Goal: Information Seeking & Learning: Understand process/instructions

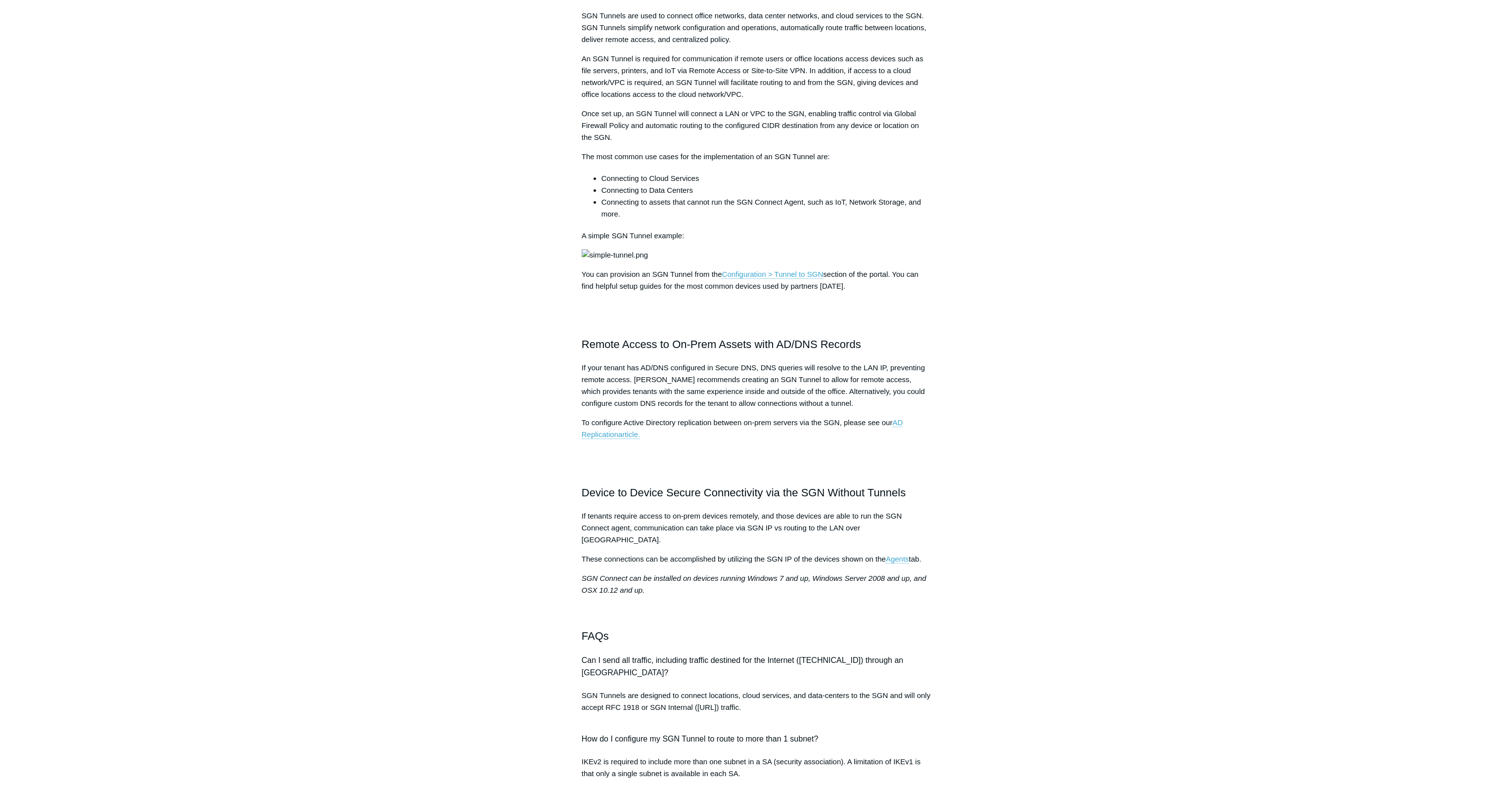
scroll to position [296, 0]
drag, startPoint x: 643, startPoint y: 440, endPoint x: 846, endPoint y: 455, distance: 203.6
click at [846, 406] on span "If your tenant has AD/DNS configured in Secure DNS, DNS queries will resolve to…" at bounding box center [753, 384] width 343 height 44
drag, startPoint x: 601, startPoint y: 562, endPoint x: 695, endPoint y: 569, distance: 94.3
click at [725, 497] on span "Device to Device Secure Connectivity via the SGN Without Tunnels" at bounding box center [743, 491] width 324 height 12
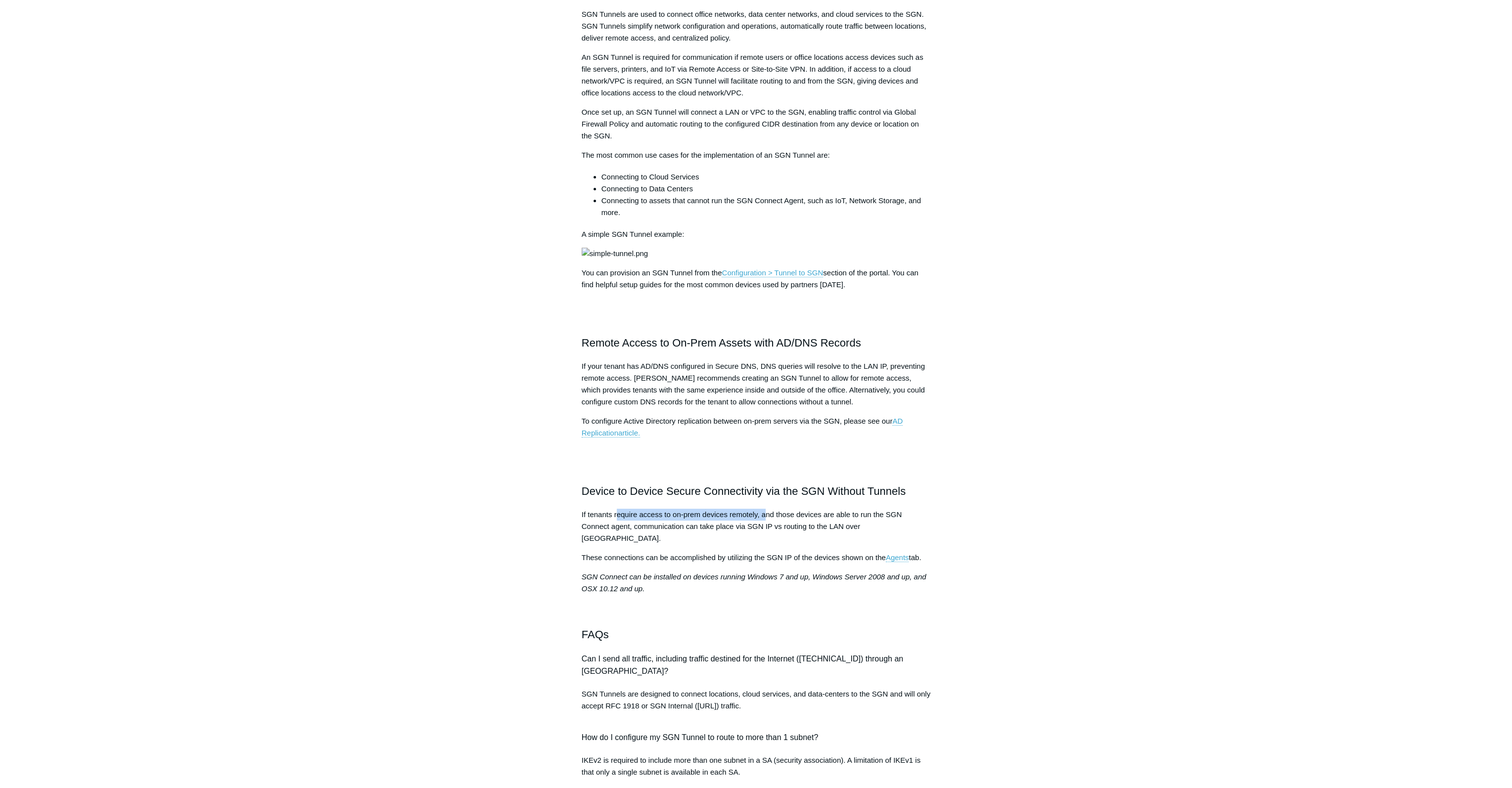
drag, startPoint x: 638, startPoint y: 589, endPoint x: 765, endPoint y: 586, distance: 127.0
click at [765, 542] on span "If tenants require access to on-prem devices remotely, and those devices are ab…" at bounding box center [742, 526] width 321 height 32
drag, startPoint x: 770, startPoint y: 620, endPoint x: 775, endPoint y: 620, distance: 5.0
click at [775, 561] on span "These connections can be accomplished by utilizing the SGN IP of the devices sh…" at bounding box center [733, 558] width 304 height 9
click at [801, 561] on span "These connections can be accomplished by utilizing the SGN IP of the devices sh…" at bounding box center [733, 558] width 304 height 9
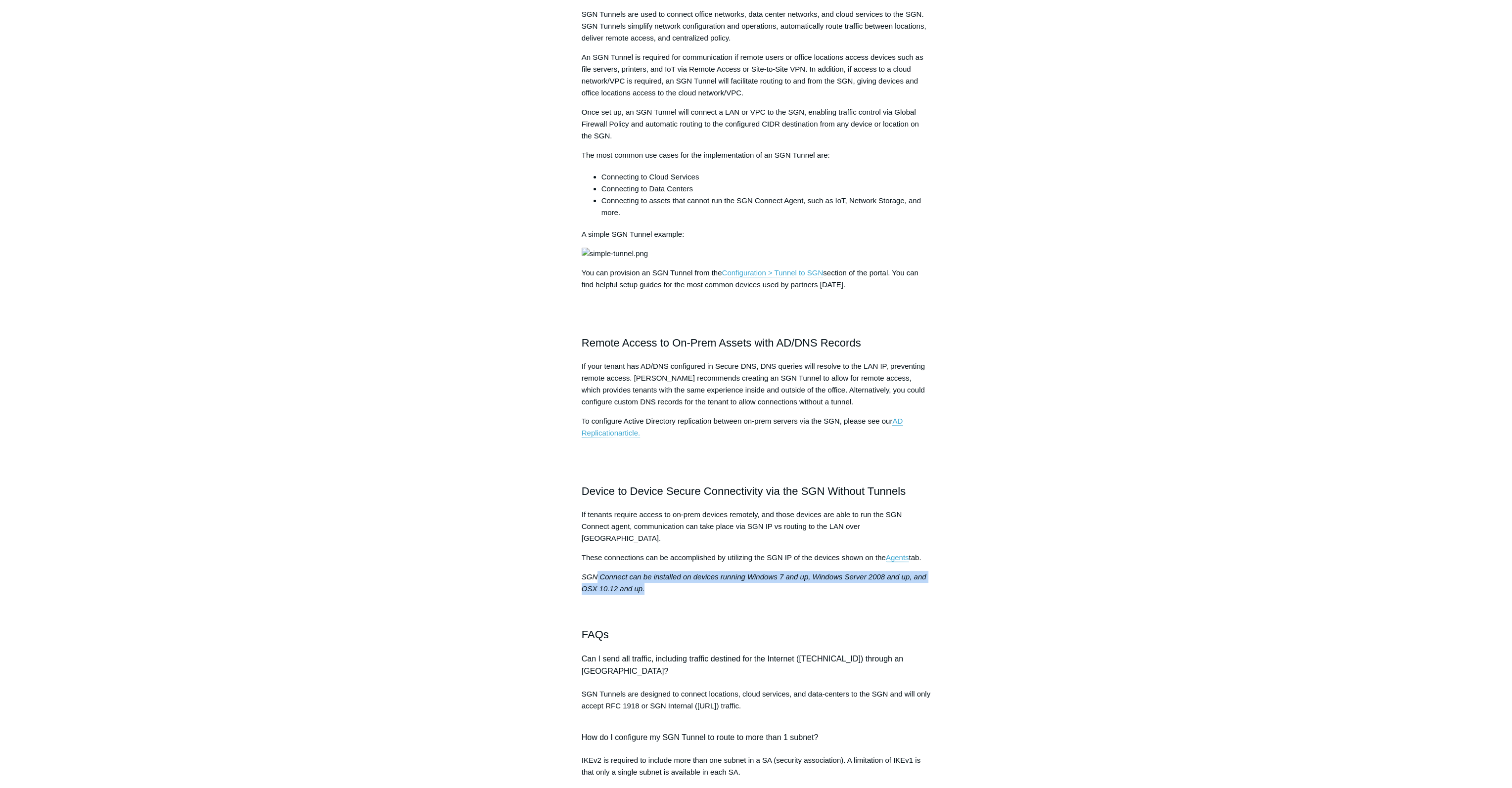
drag, startPoint x: 597, startPoint y: 643, endPoint x: 698, endPoint y: 654, distance: 101.6
click at [698, 618] on p "SGN Connect can be installed on devices running Windows 7 and up, Windows Serve…" at bounding box center [756, 595] width 349 height 48
click at [807, 593] on span "SGN Connect can be installed on devices running Windows 7 and up, Windows Serve…" at bounding box center [754, 583] width 345 height 20
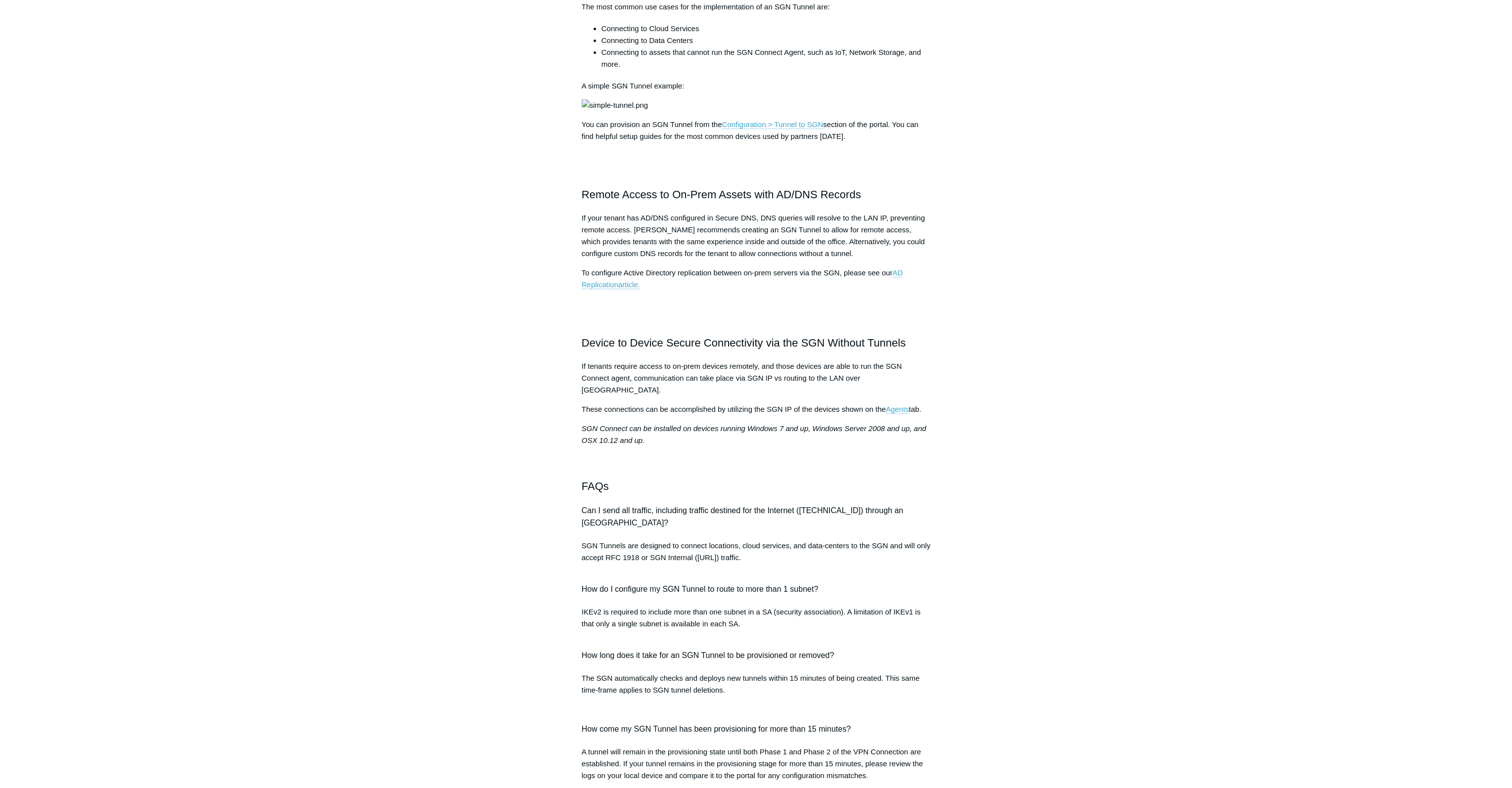
scroll to position [0, 0]
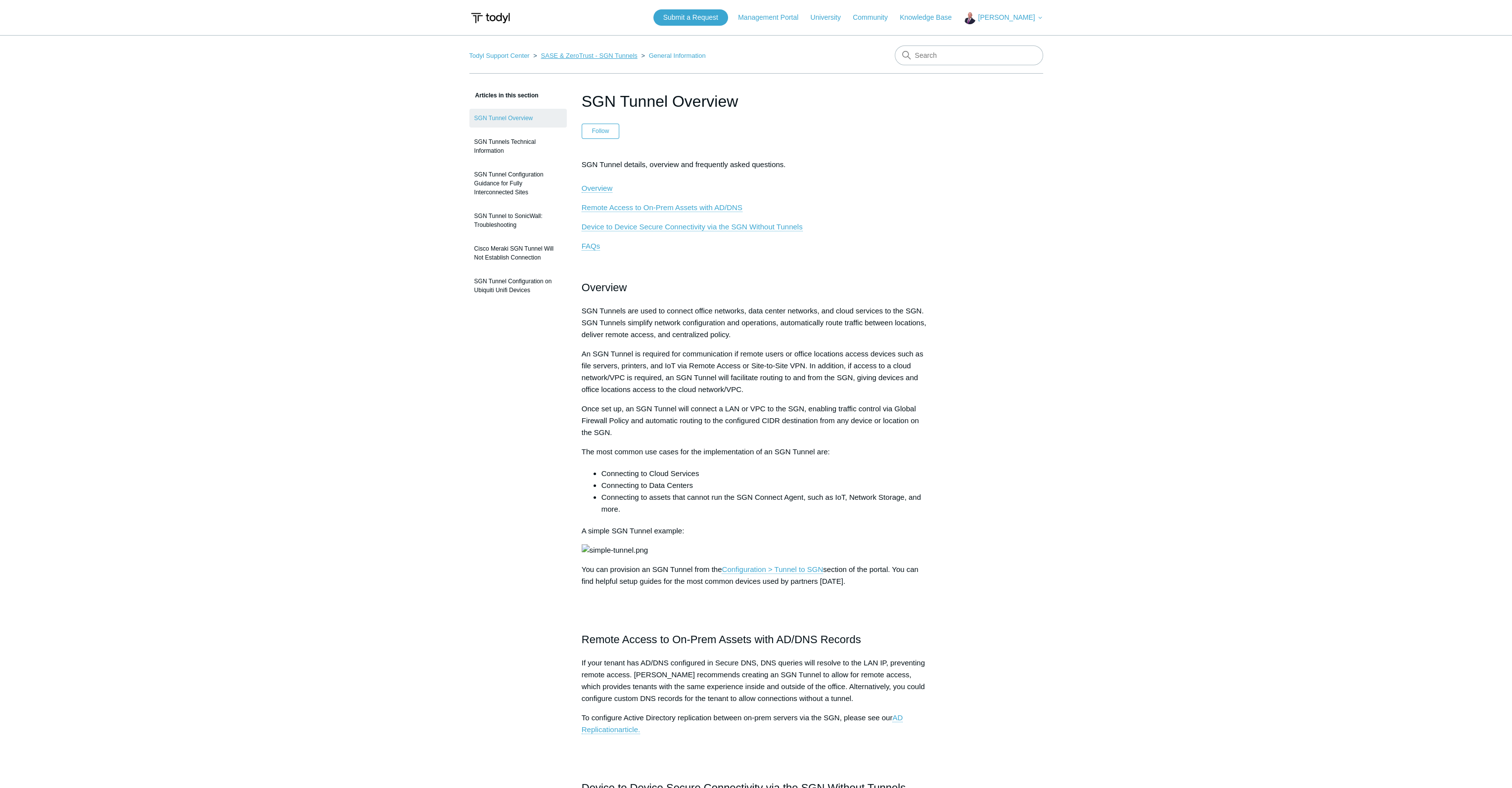
click at [604, 56] on link "SASE & ZeroTrust - SGN Tunnels" at bounding box center [589, 56] width 96 height 7
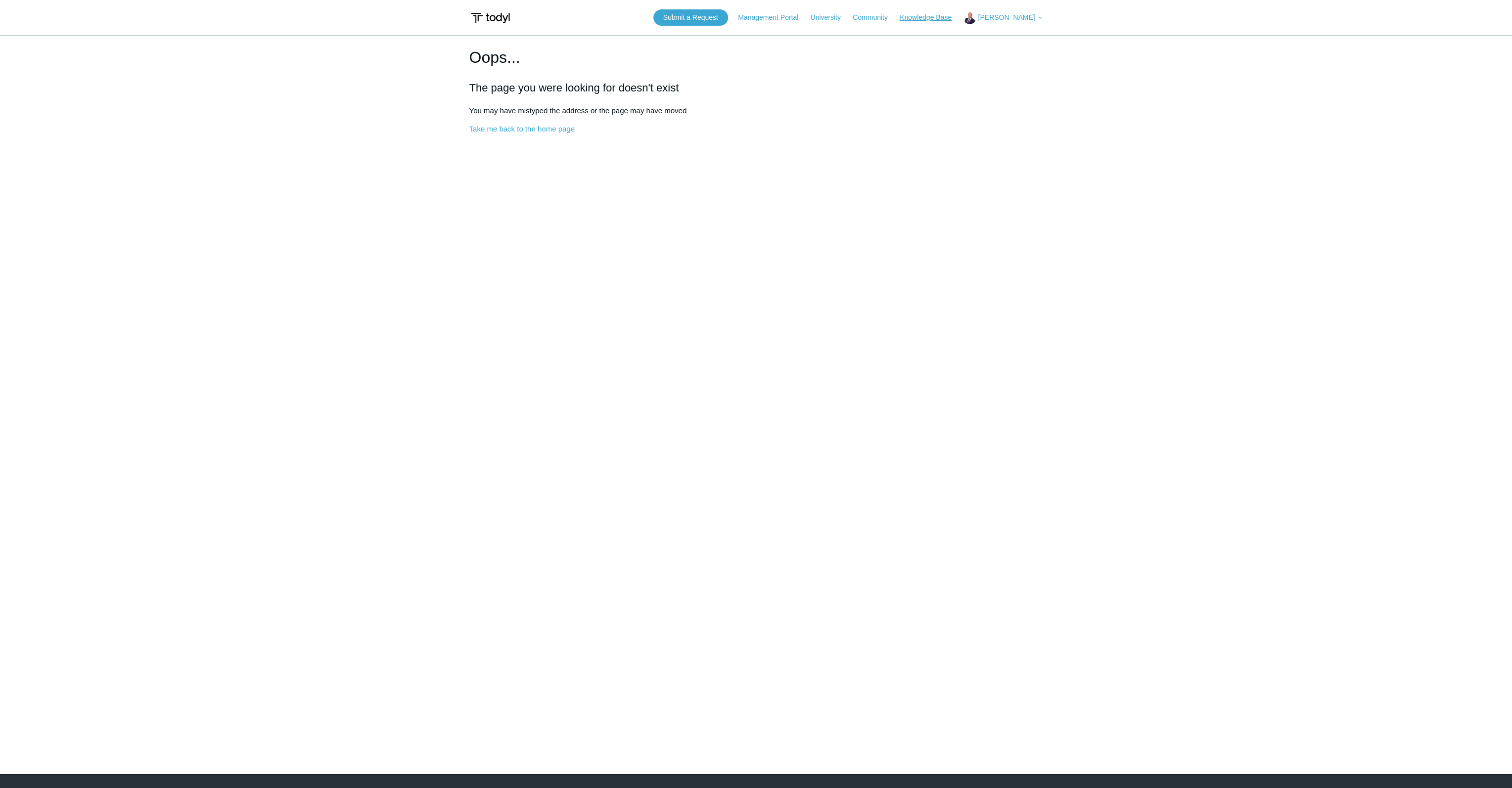
click at [932, 19] on link "Knowledge Base" at bounding box center [931, 17] width 62 height 11
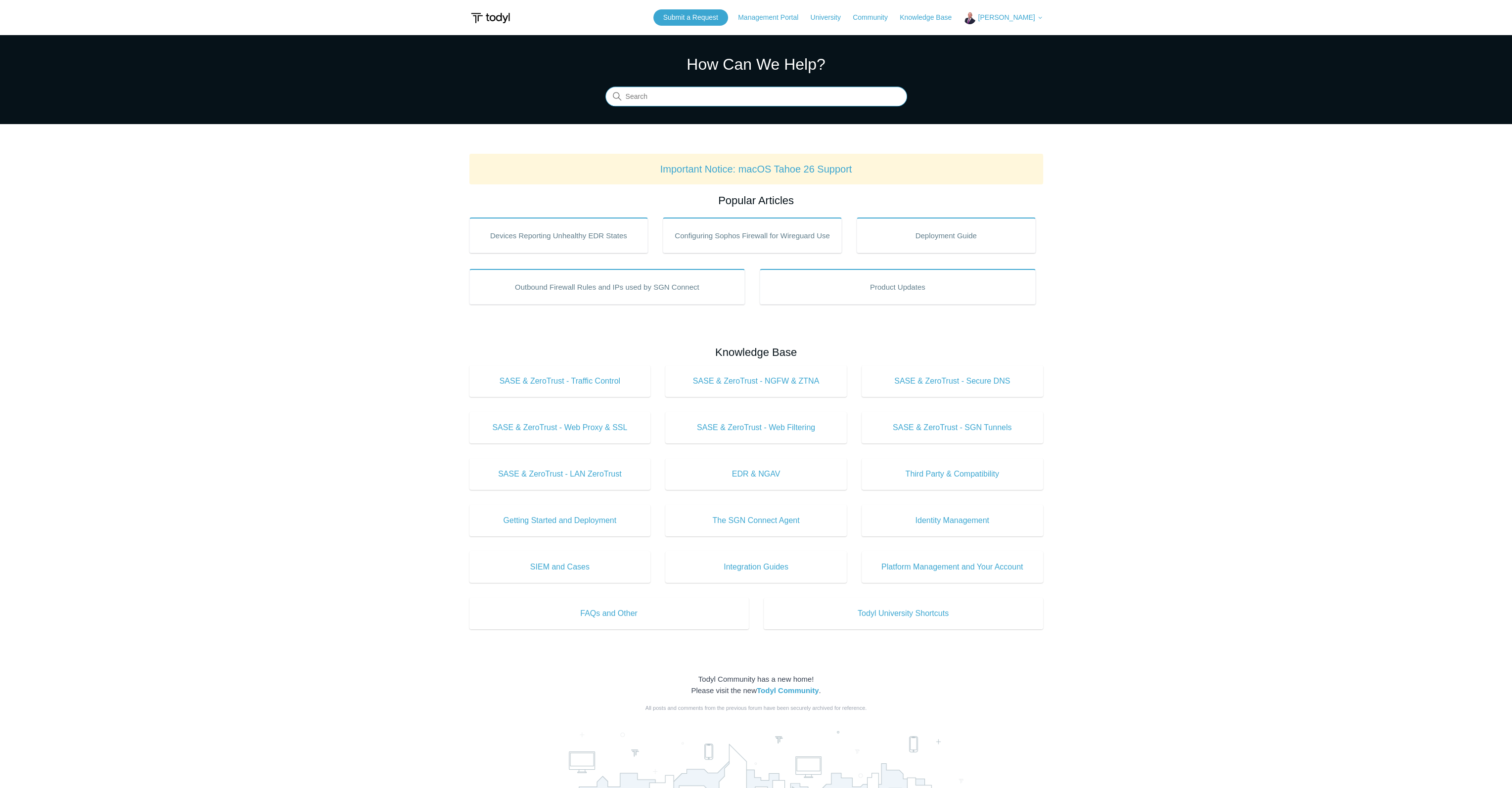
click at [705, 95] on input "Search" at bounding box center [756, 97] width 301 height 20
click at [728, 98] on input "AD Replication" at bounding box center [756, 97] width 301 height 20
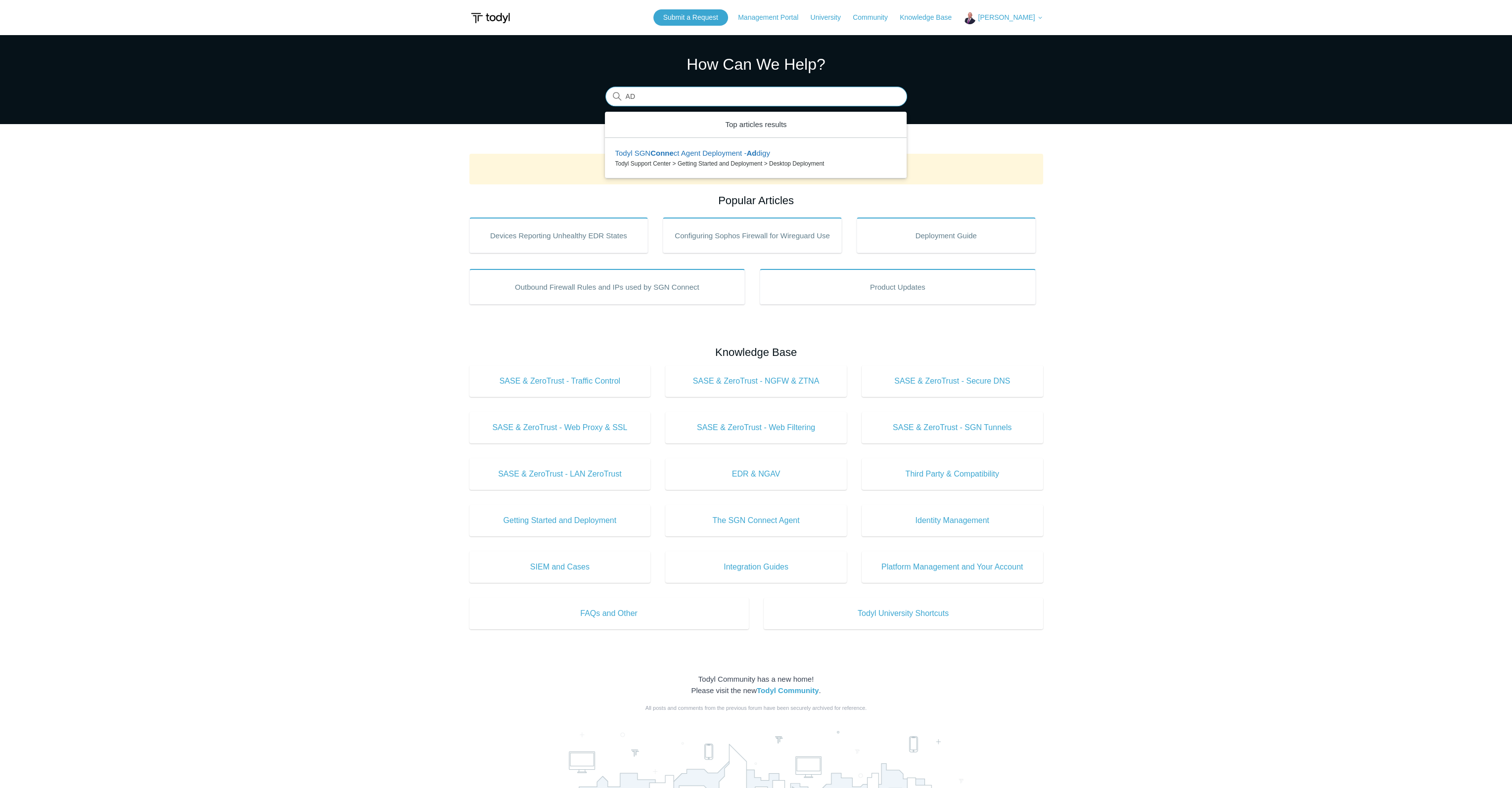
type input "A"
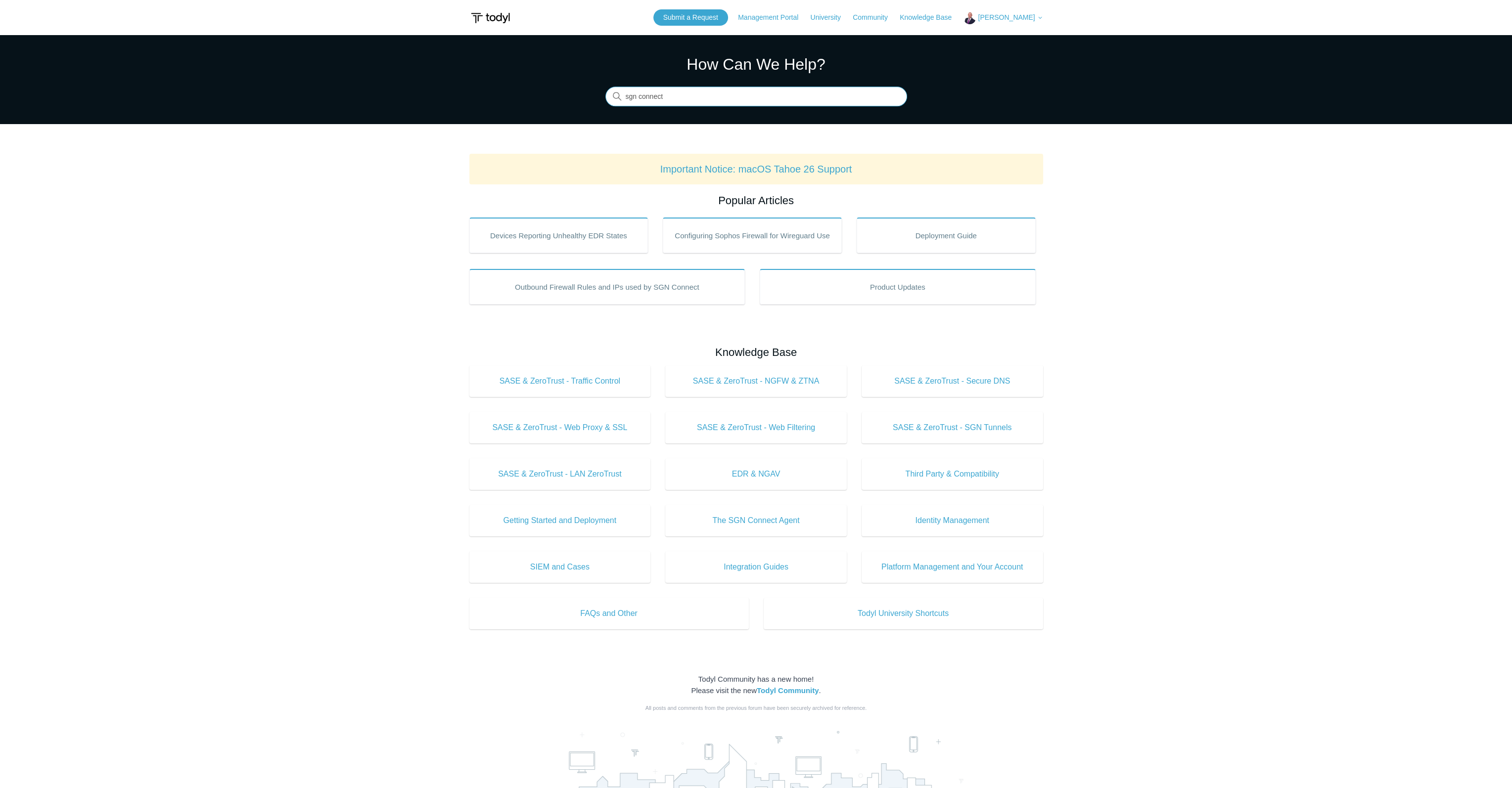
type input "sgn connect"
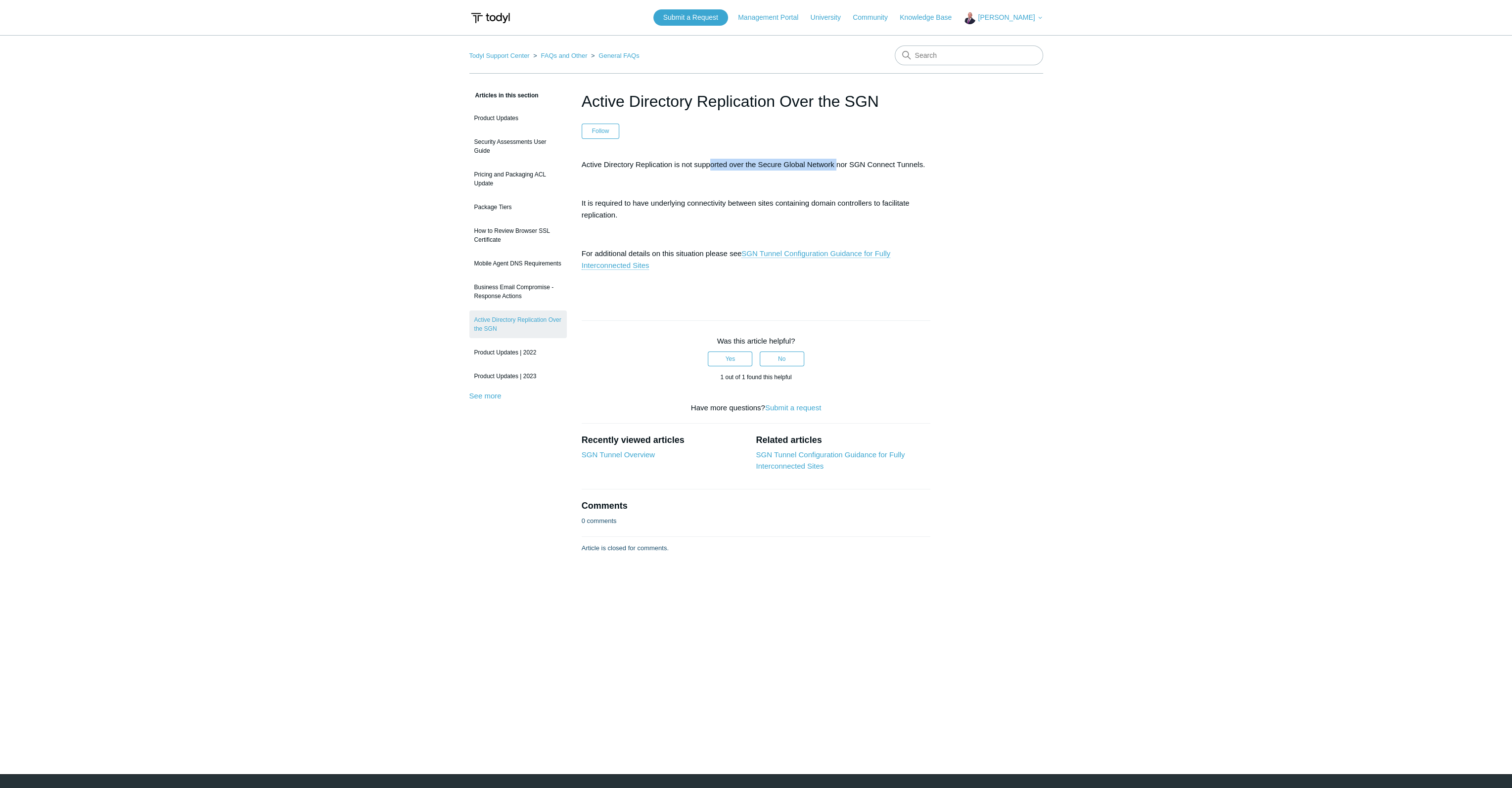
drag, startPoint x: 712, startPoint y: 166, endPoint x: 837, endPoint y: 165, distance: 125.0
click at [837, 165] on p "Active Directory Replication is not supported over the Secure Global Network no…" at bounding box center [756, 165] width 349 height 12
drag, startPoint x: 666, startPoint y: 203, endPoint x: 752, endPoint y: 210, distance: 86.3
click at [752, 210] on p "It is required to have underlying connectivity between sites containing domain …" at bounding box center [756, 209] width 349 height 24
click at [780, 252] on link "SGN Tunnel Configuration Guidance for Fully Interconnected Sites" at bounding box center [736, 259] width 309 height 21
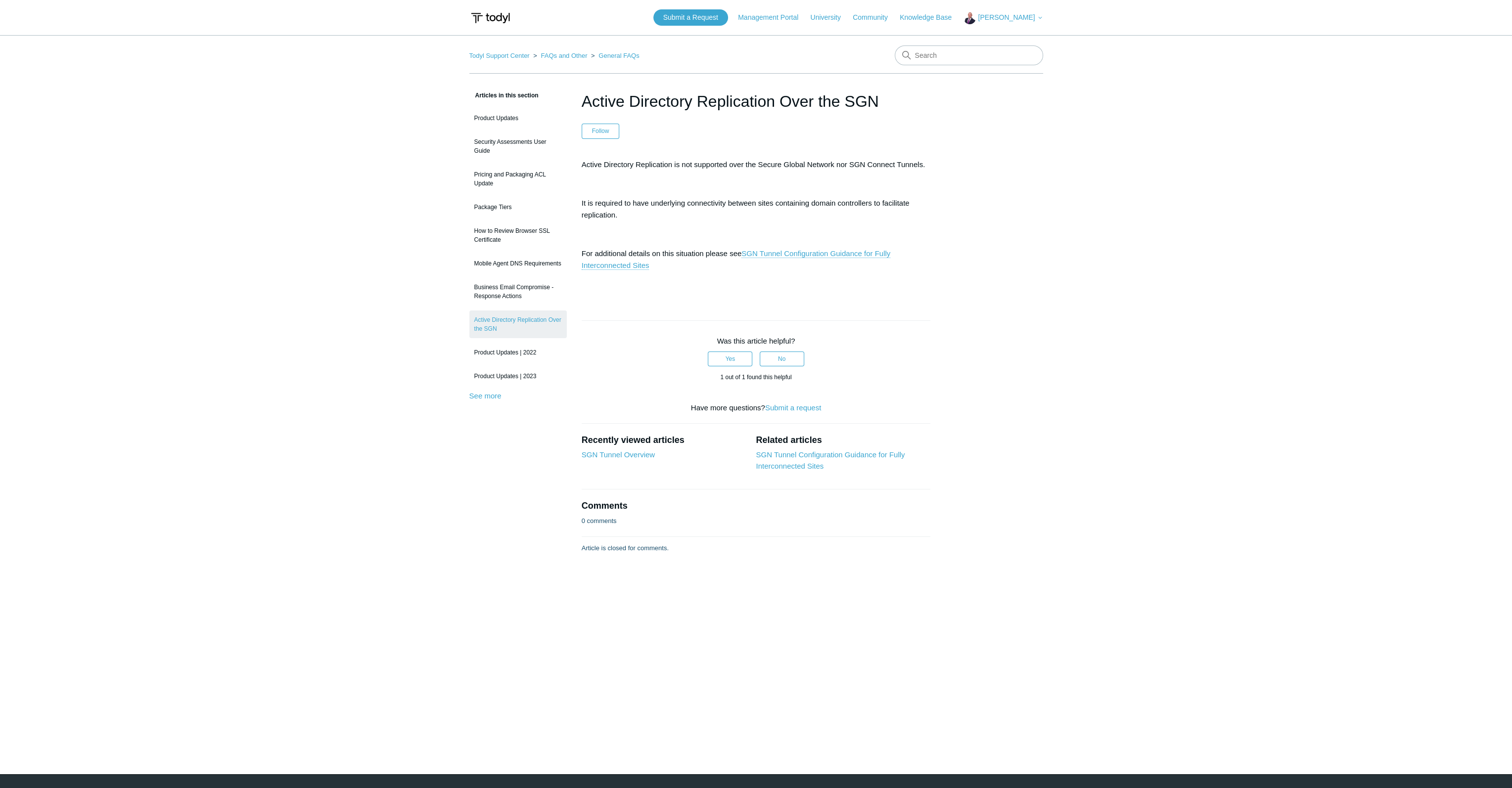
click at [680, 234] on p at bounding box center [756, 234] width 349 height 12
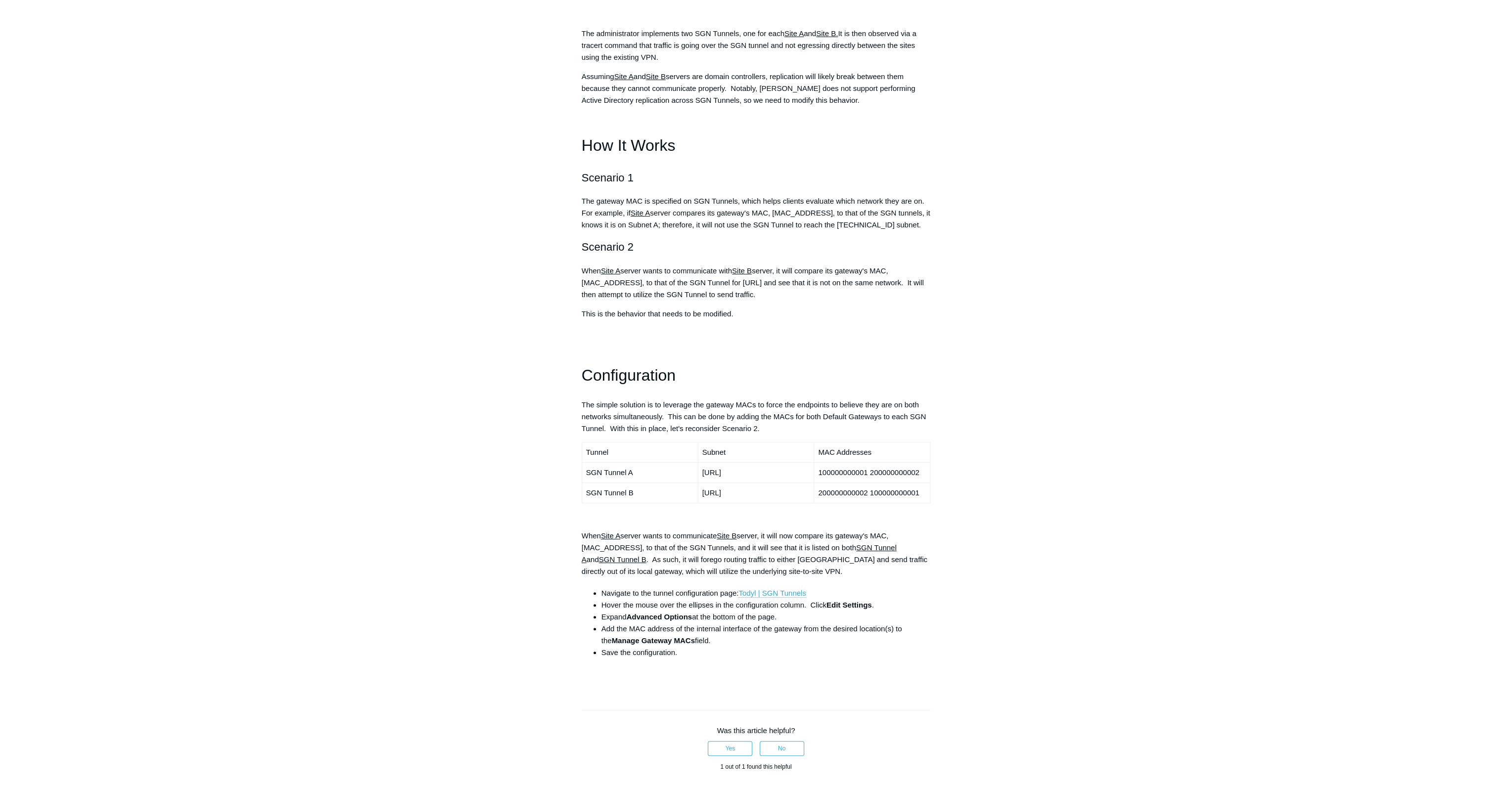
scroll to position [445, 0]
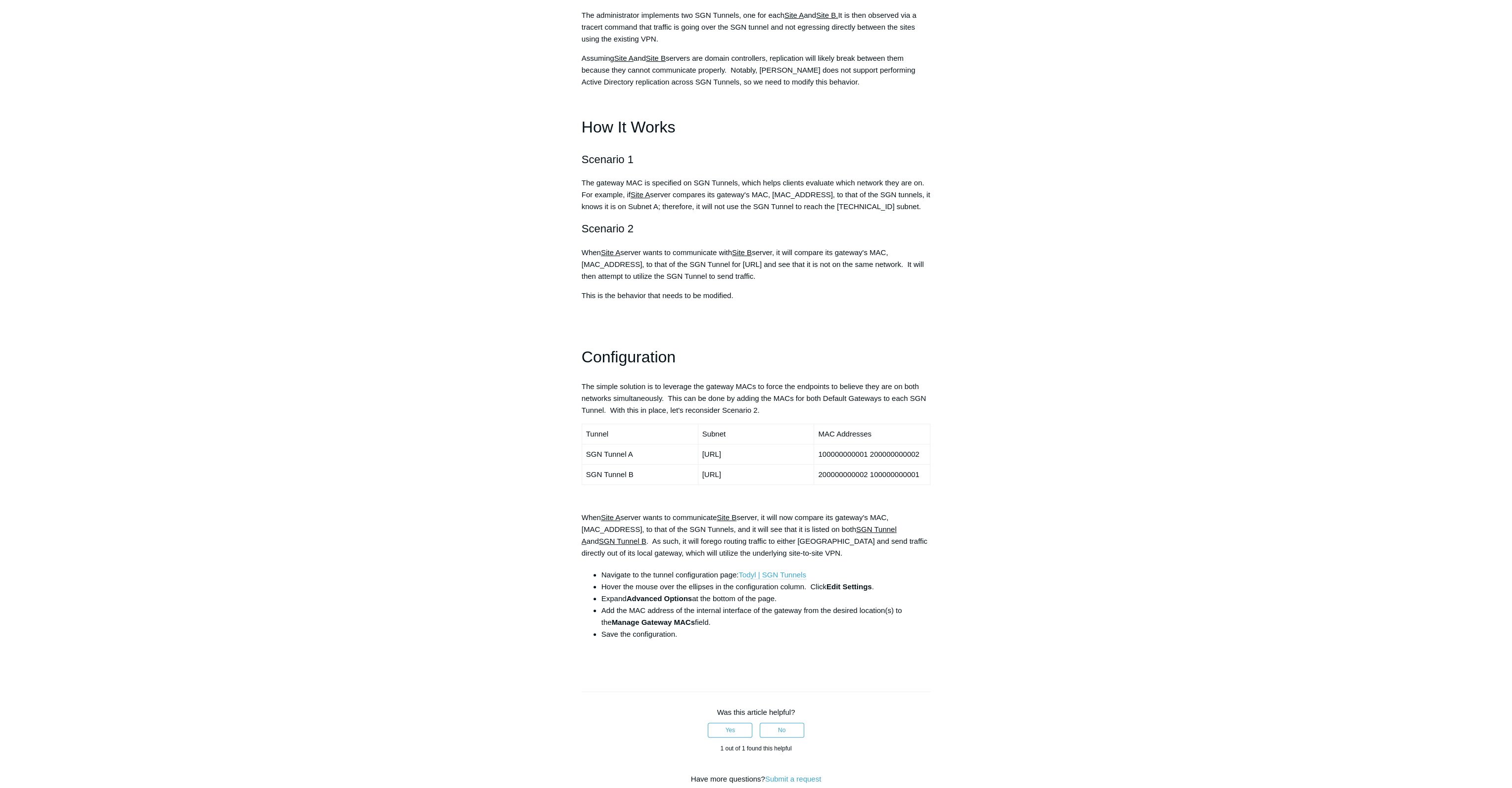
click at [772, 571] on link "Todyl | SGN Tunnels" at bounding box center [772, 575] width 67 height 9
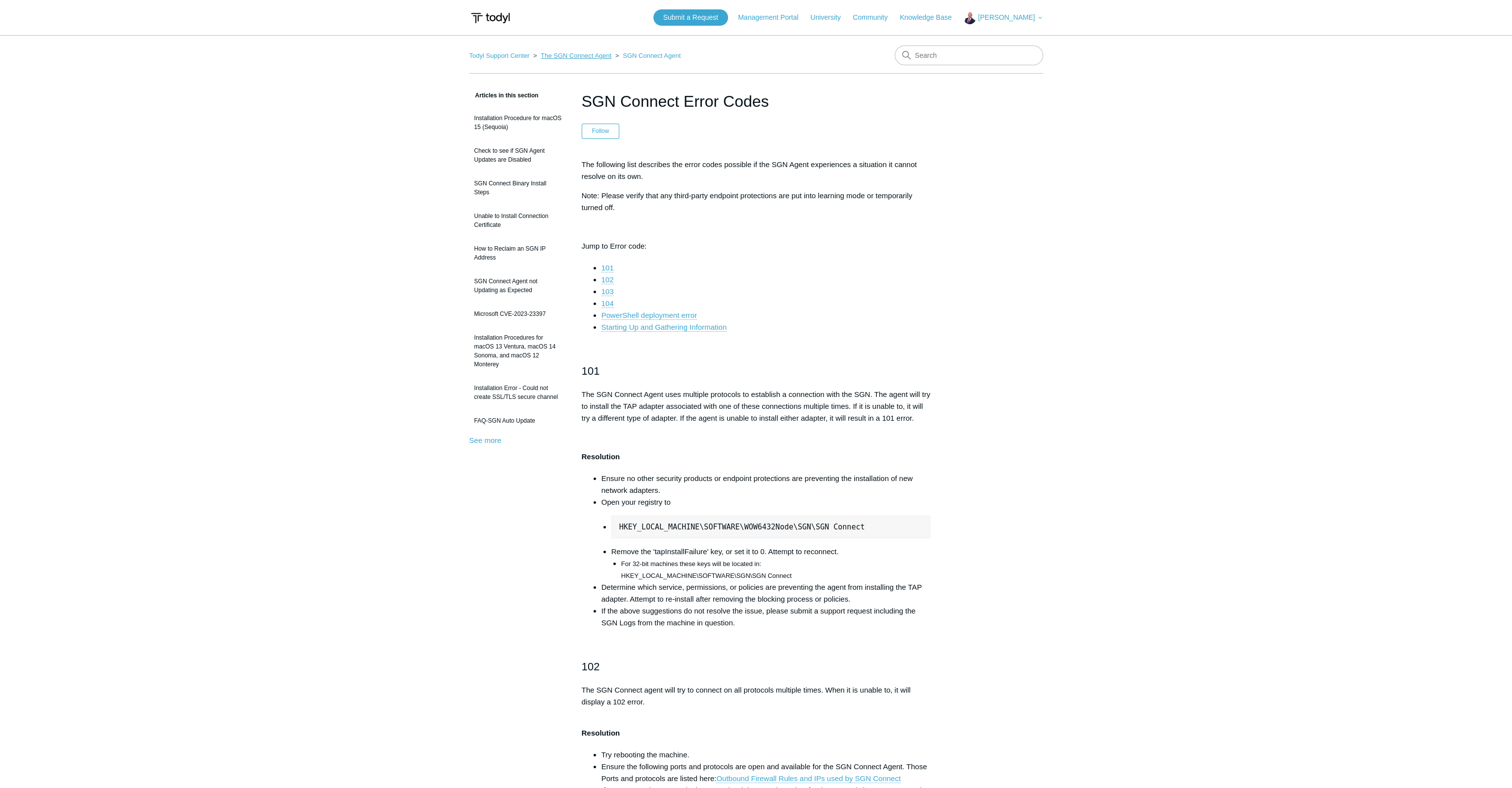
click at [571, 54] on link "The SGN Connect Agent" at bounding box center [576, 56] width 71 height 7
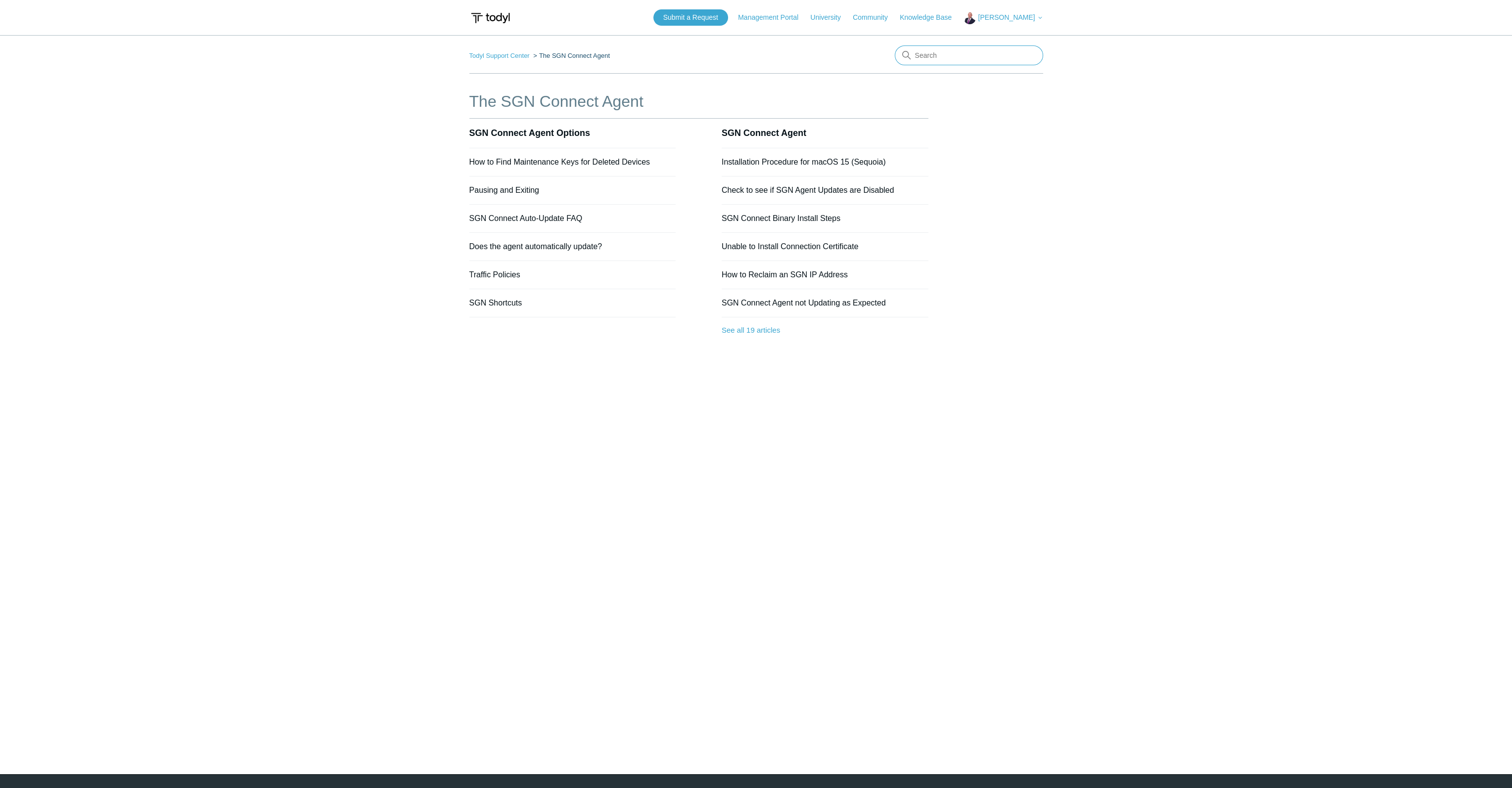
click at [980, 60] on input "Search" at bounding box center [969, 56] width 148 height 20
type input "sgn tunnel"
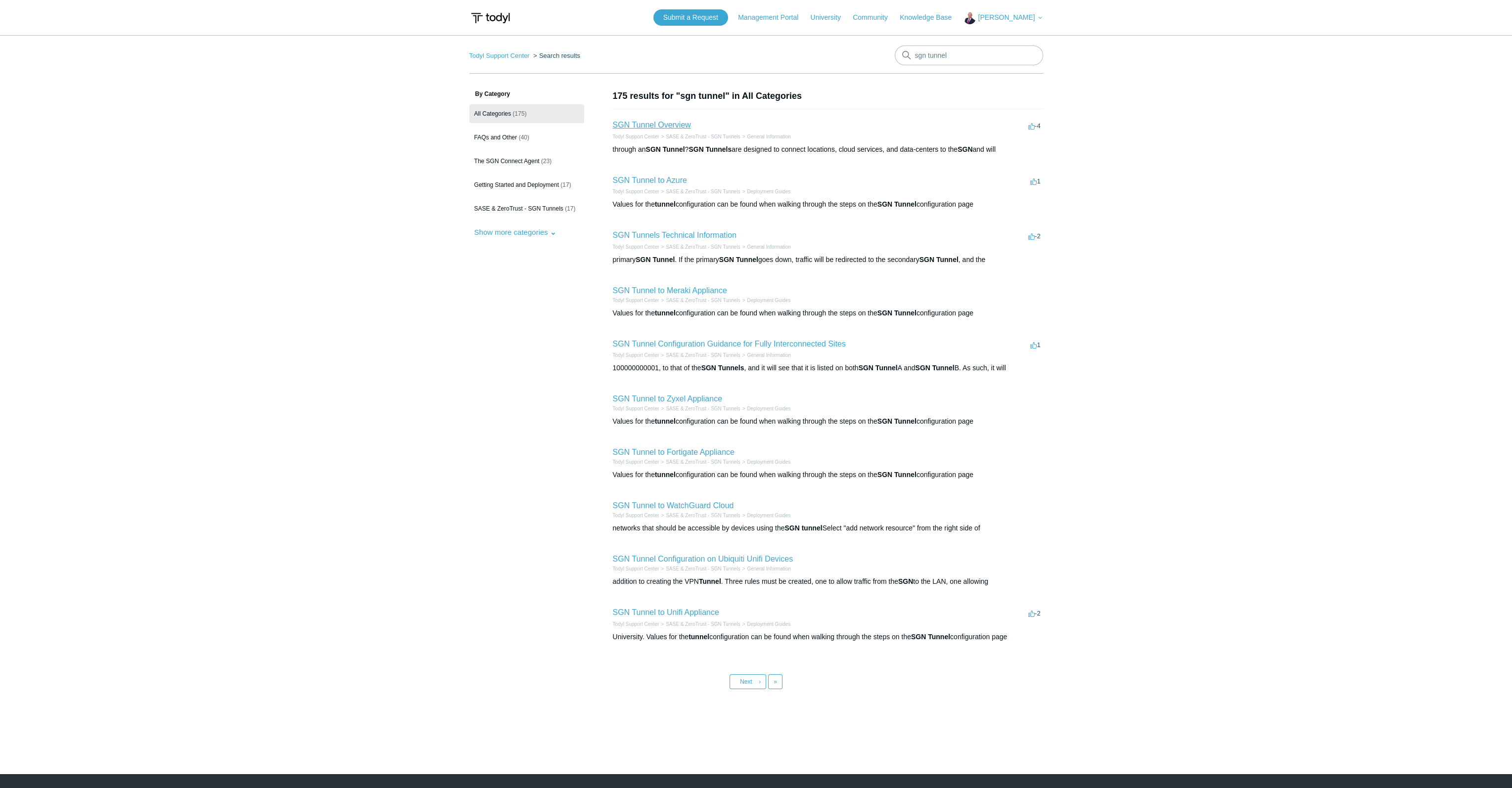
click at [653, 124] on link "SGN Tunnel Overview" at bounding box center [652, 125] width 78 height 9
click at [654, 178] on link "SGN Tunnel to Azure" at bounding box center [650, 180] width 74 height 9
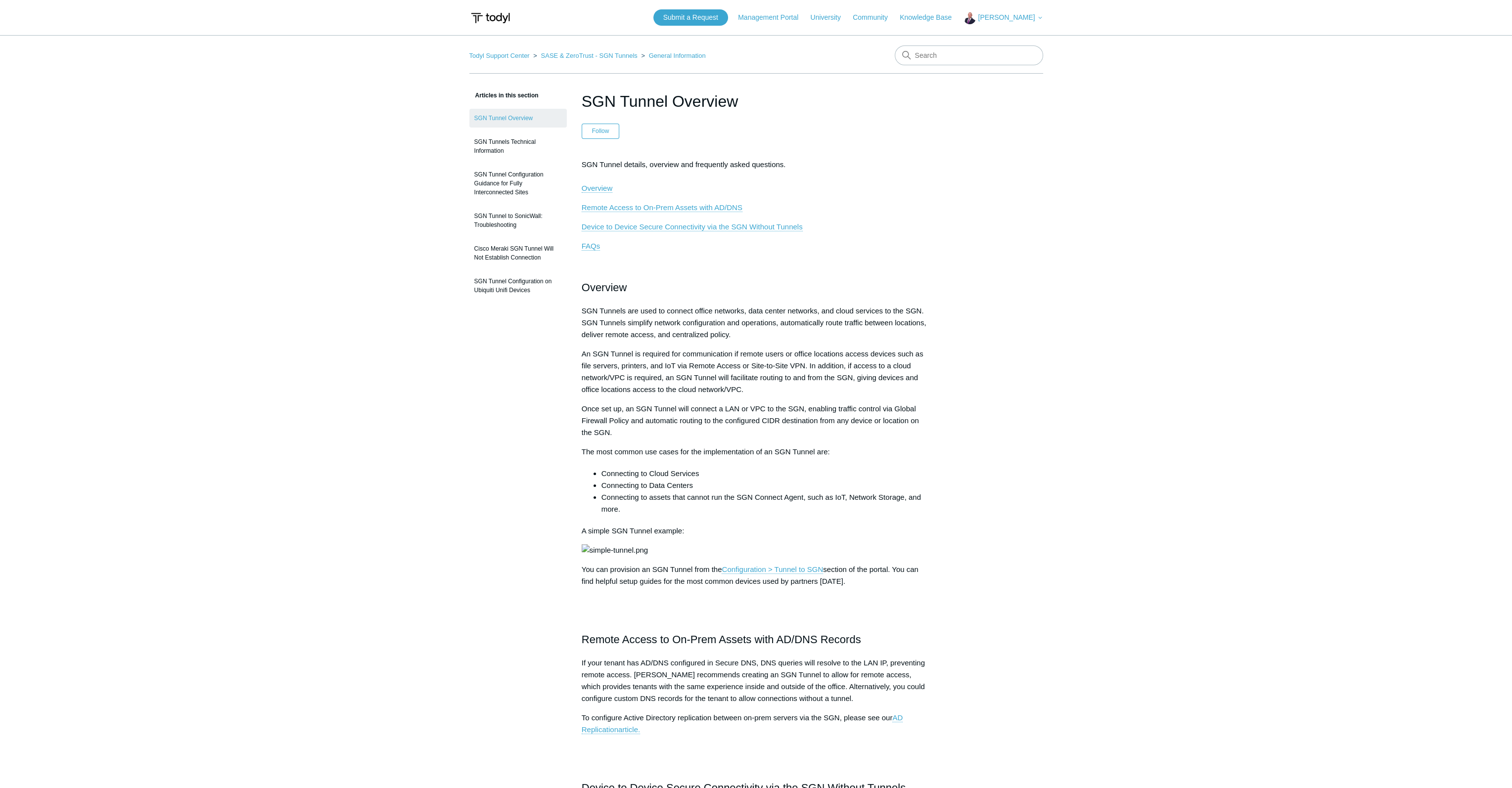
drag, startPoint x: 669, startPoint y: 385, endPoint x: 671, endPoint y: 378, distance: 7.3
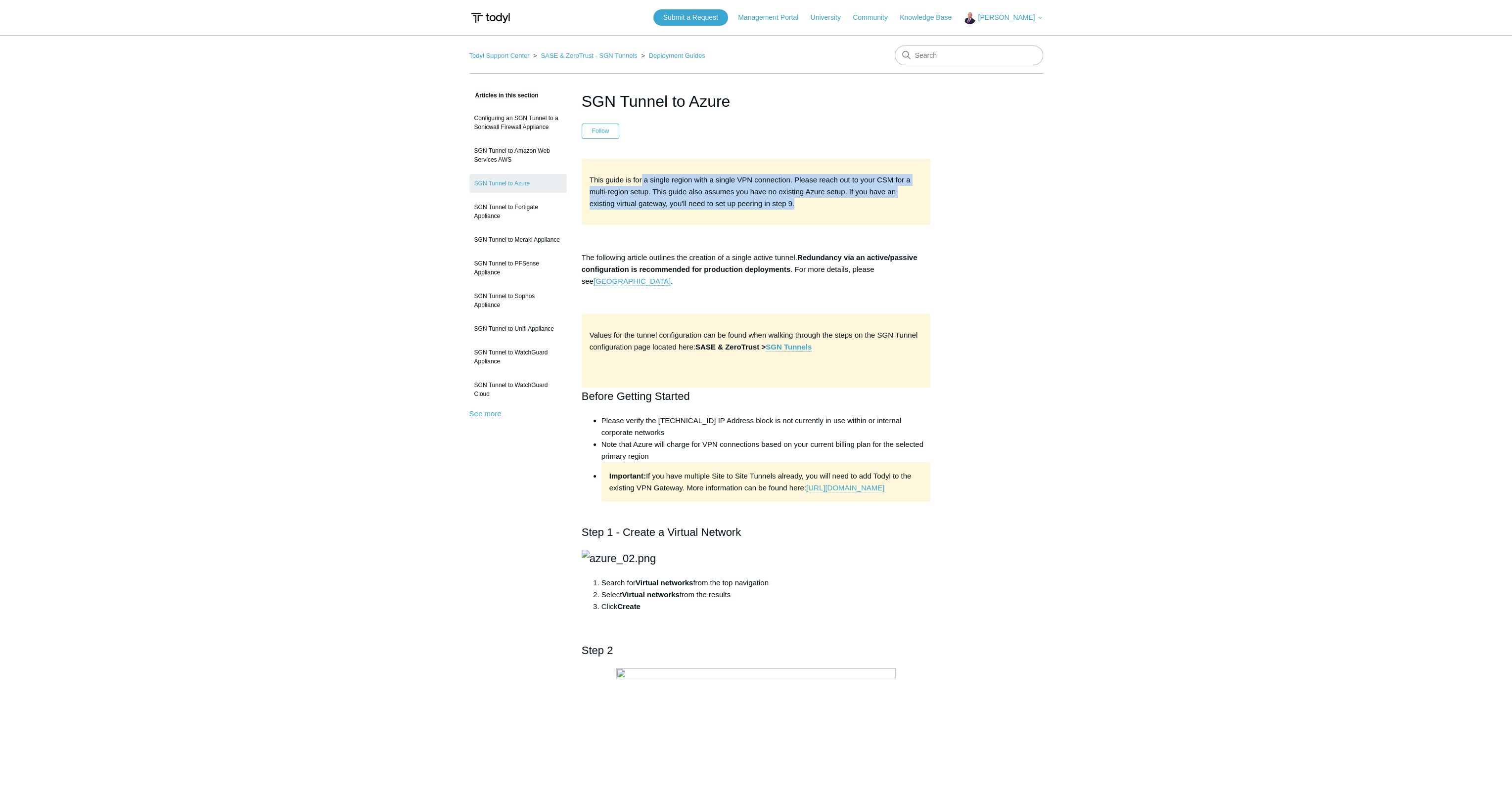
drag, startPoint x: 641, startPoint y: 179, endPoint x: 778, endPoint y: 202, distance: 138.9
click at [778, 202] on p "This guide is for a single region with a single VPN connection. Please reach ou…" at bounding box center [756, 192] width 333 height 36
click at [737, 207] on span "This guide is for a single region with a single VPN connection. Please reach ou…" at bounding box center [750, 191] width 321 height 32
drag, startPoint x: 646, startPoint y: 201, endPoint x: 773, endPoint y: 201, distance: 127.0
click at [773, 201] on p "This guide is for a single region with a single VPN connection. Please reach ou…" at bounding box center [756, 192] width 333 height 36
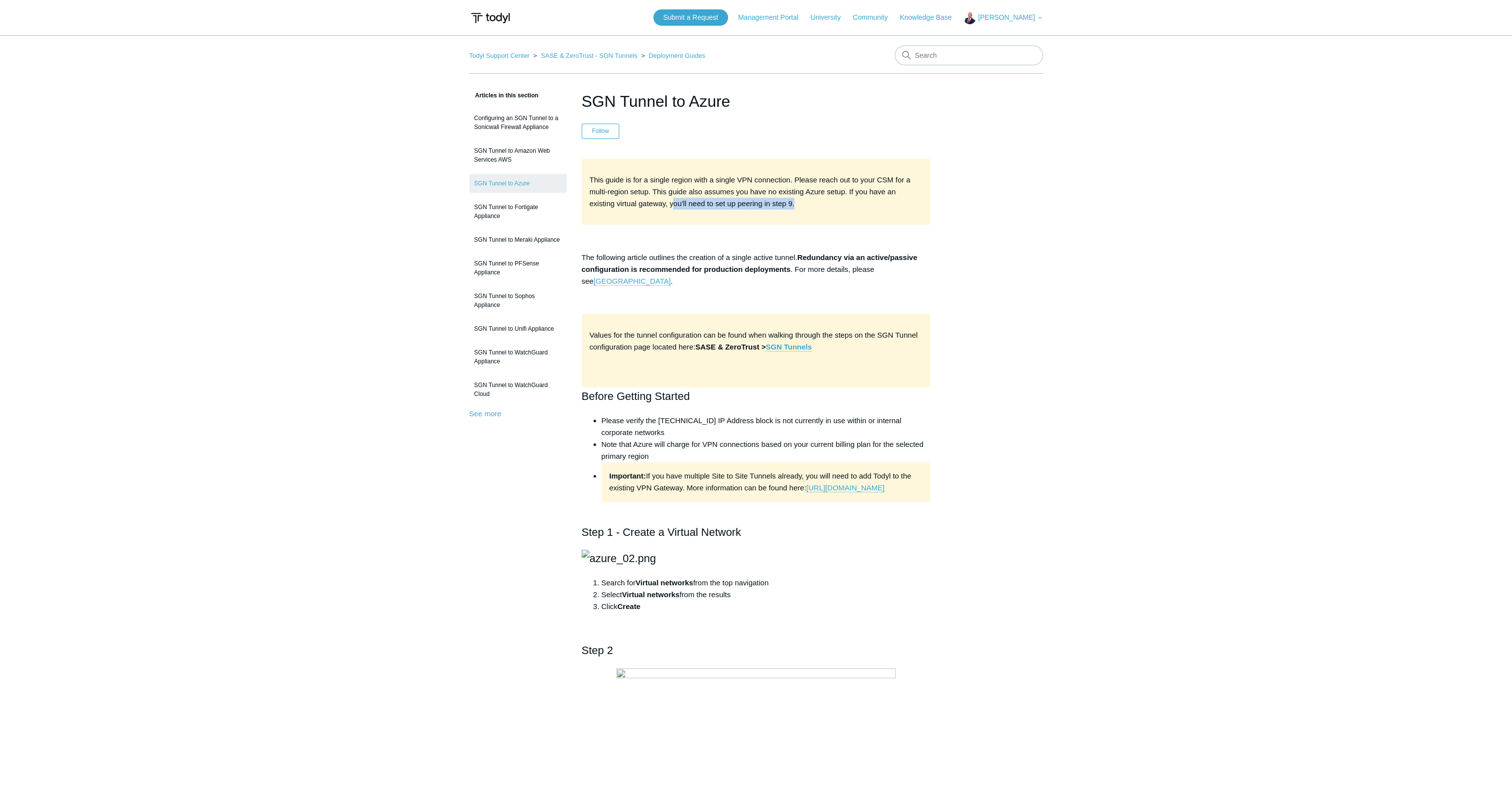
click at [709, 208] on span "This guide is for a single region with a single VPN connection. Please reach ou…" at bounding box center [750, 191] width 321 height 32
drag, startPoint x: 780, startPoint y: 202, endPoint x: 786, endPoint y: 202, distance: 6.0
click at [786, 202] on p "This guide is for a single region with a single VPN connection. Please reach ou…" at bounding box center [756, 192] width 333 height 36
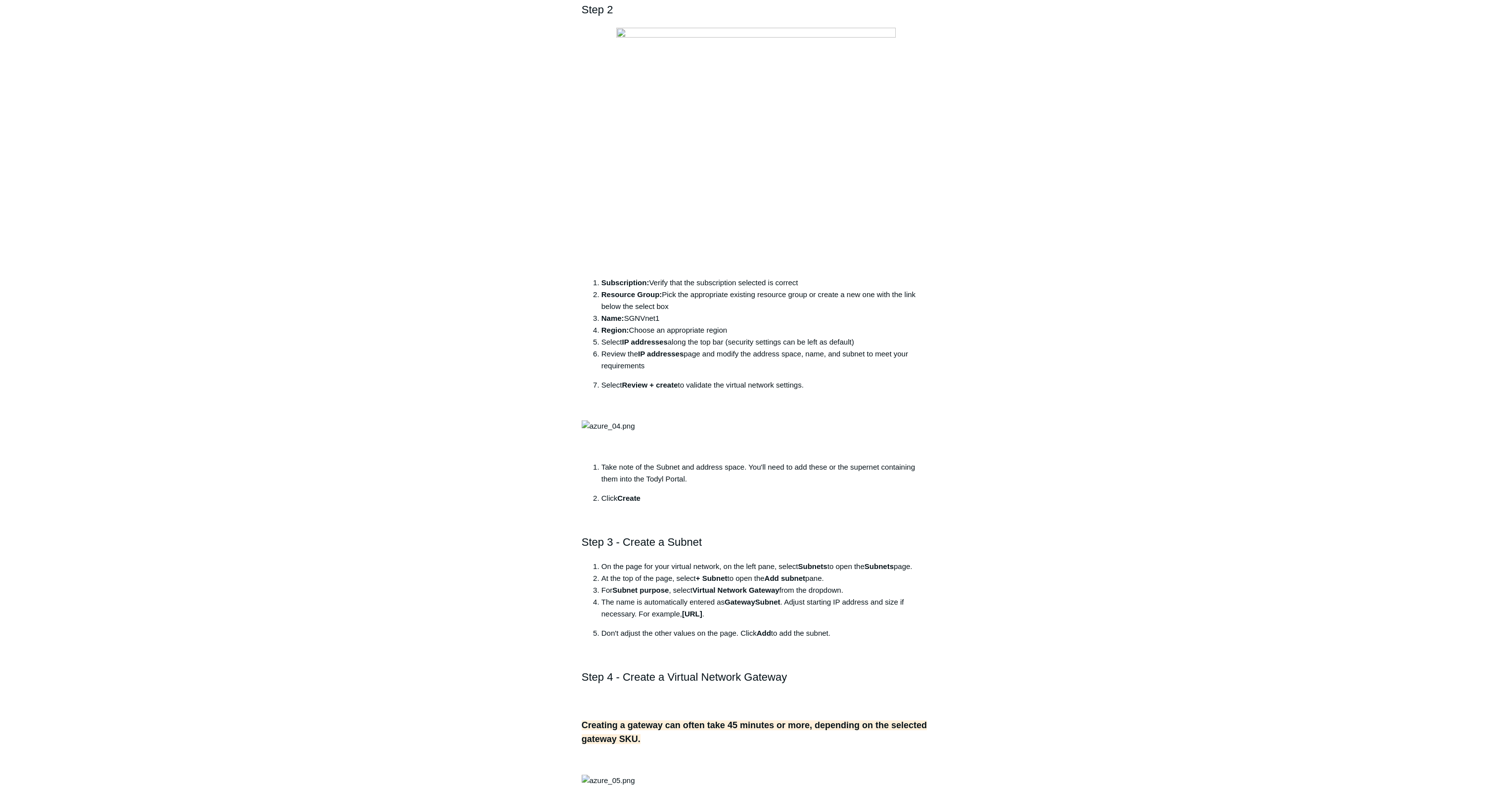
scroll to position [643, 0]
drag, startPoint x: 670, startPoint y: 422, endPoint x: 742, endPoint y: 448, distance: 76.6
click at [742, 408] on ol "Subscription: Verify that the subscription selected is correct Resource Group: …" at bounding box center [761, 341] width 339 height 133
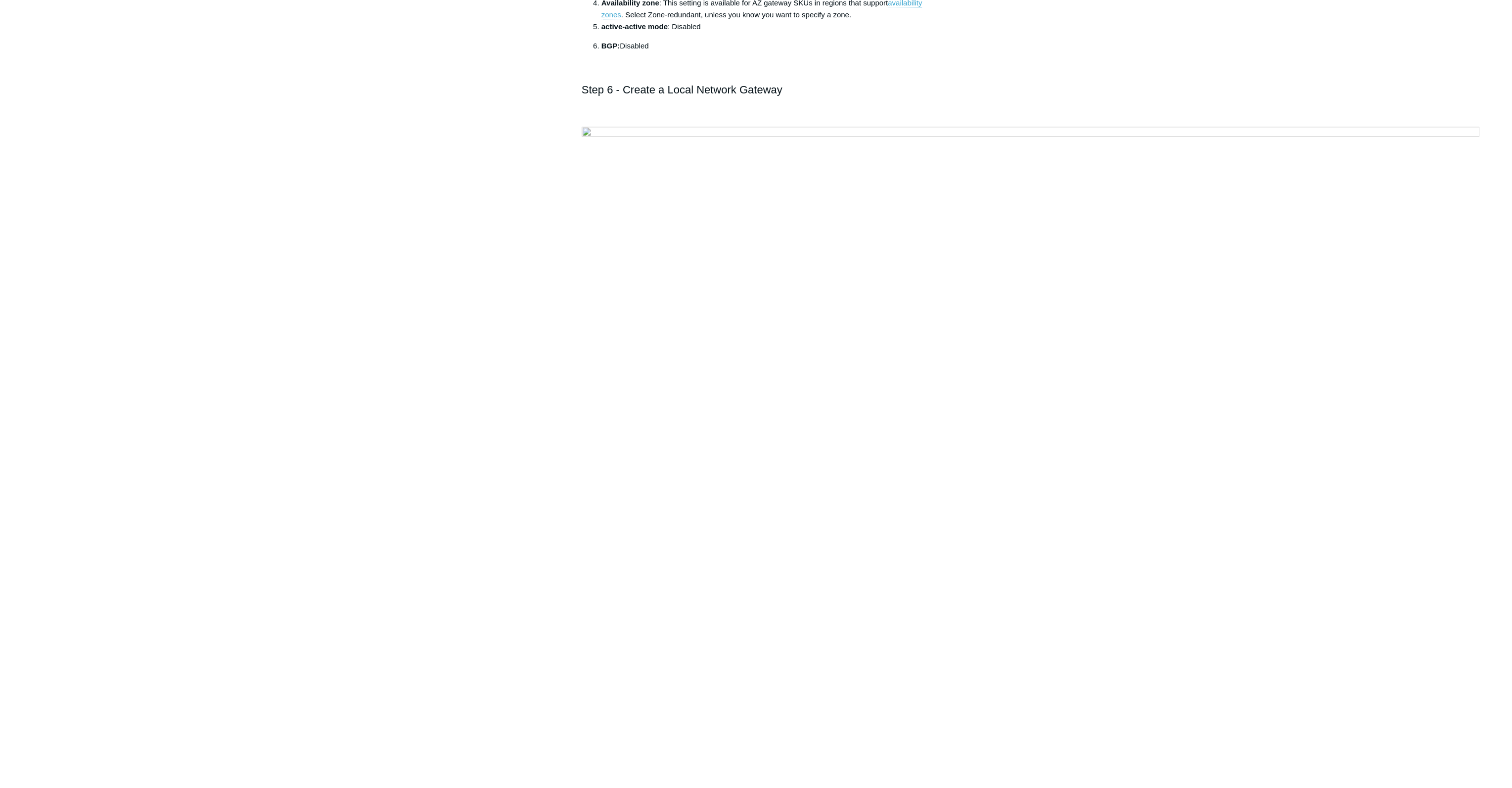
scroll to position [2967, 0]
drag, startPoint x: 623, startPoint y: 435, endPoint x: 872, endPoint y: 447, distance: 249.3
drag, startPoint x: 581, startPoint y: 431, endPoint x: 886, endPoint y: 455, distance: 305.9
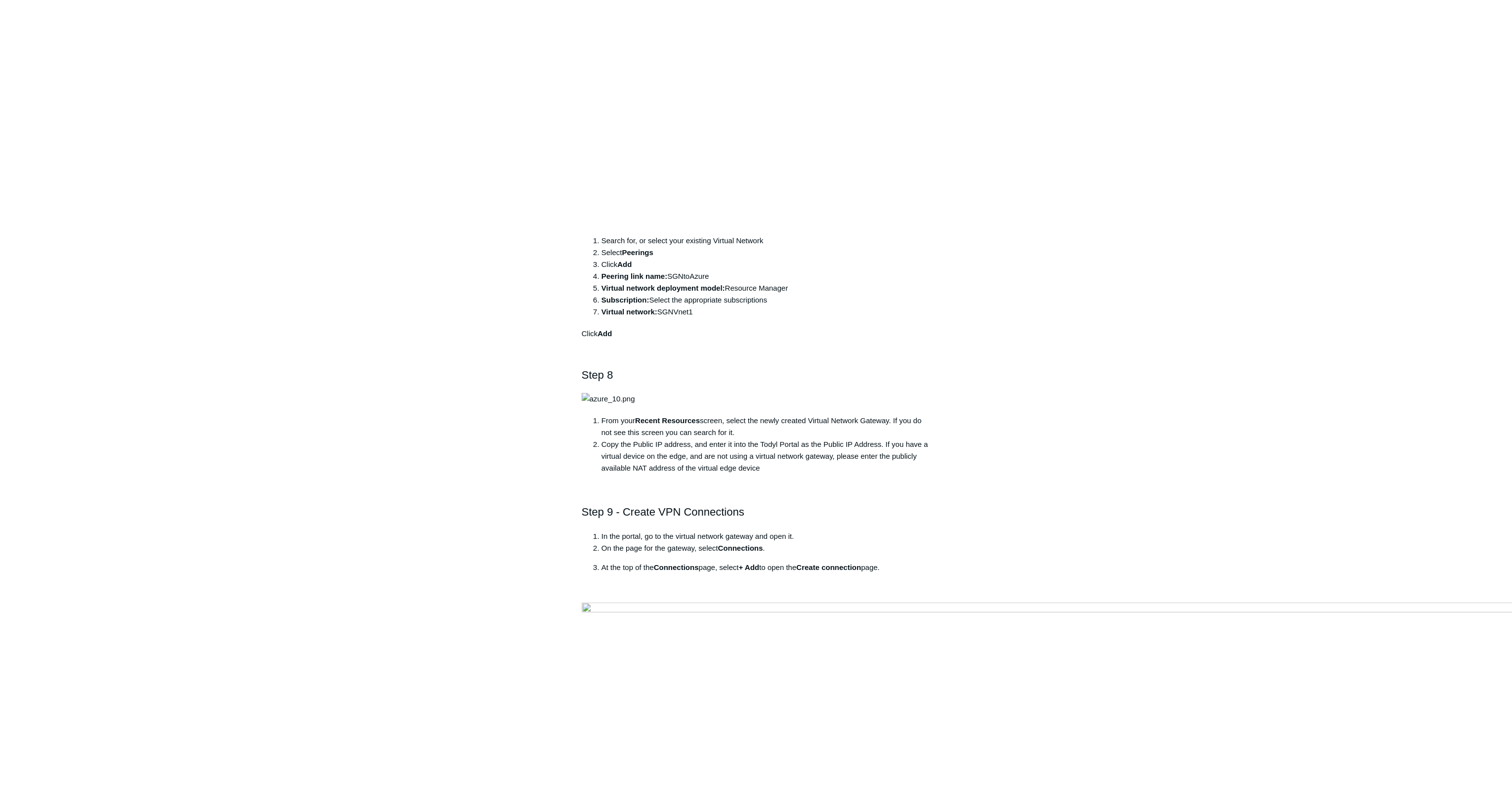
scroll to position [5193, 0]
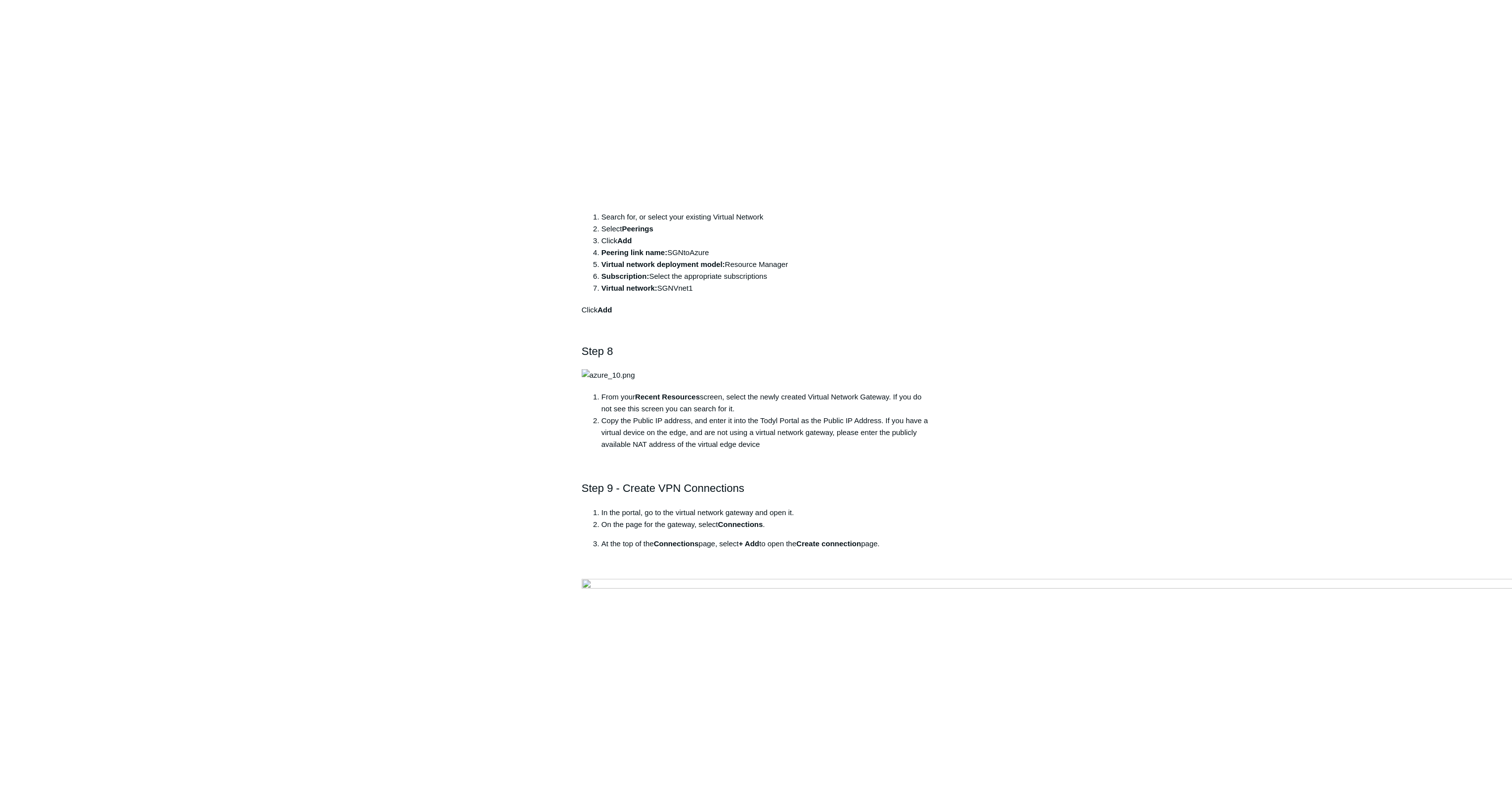
drag, startPoint x: 613, startPoint y: 570, endPoint x: 726, endPoint y: 594, distance: 115.5
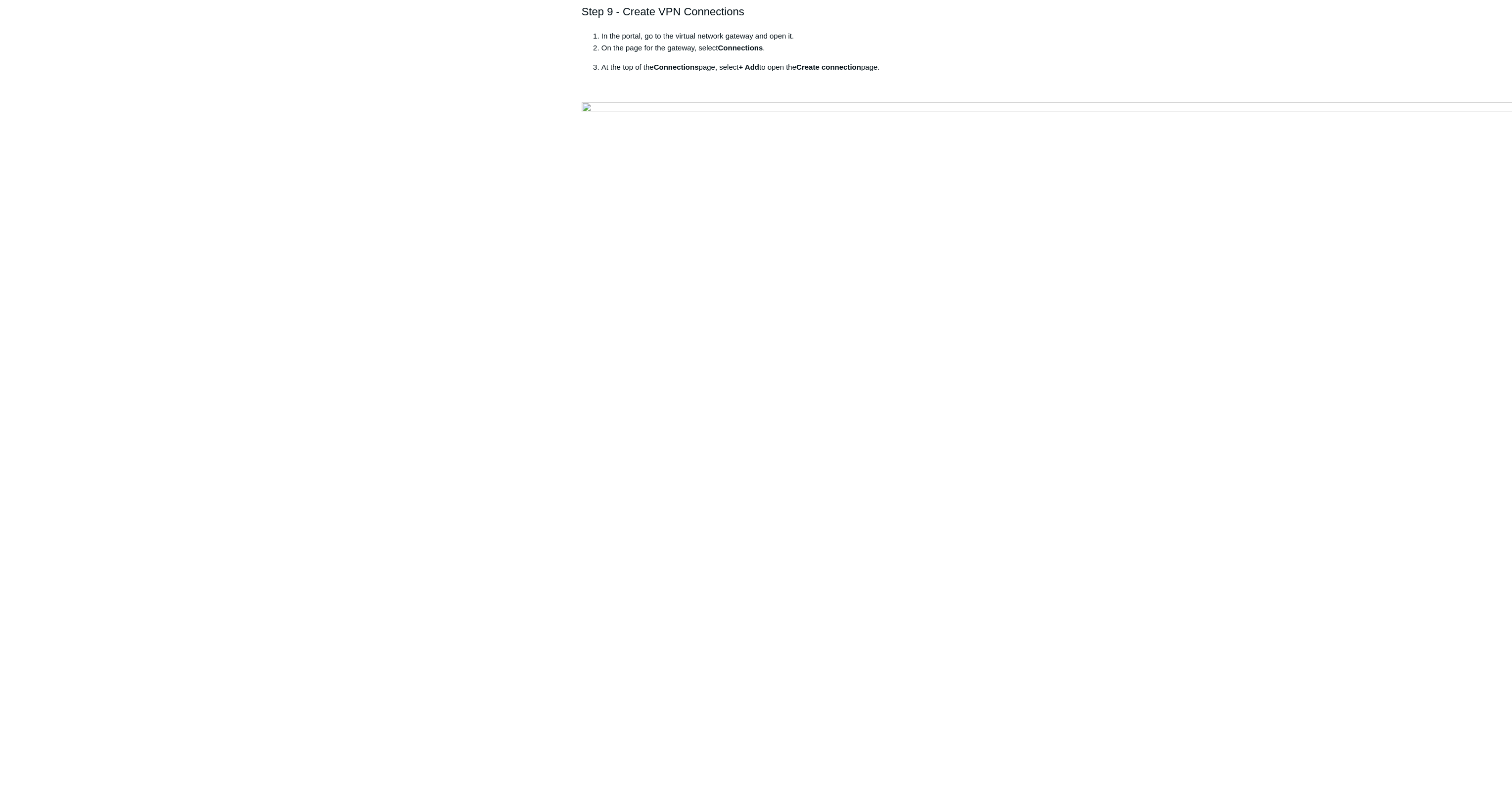
scroll to position [5687, 0]
drag, startPoint x: 587, startPoint y: 422, endPoint x: 843, endPoint y: 433, distance: 256.2
drag, startPoint x: 581, startPoint y: 422, endPoint x: 739, endPoint y: 445, distance: 159.7
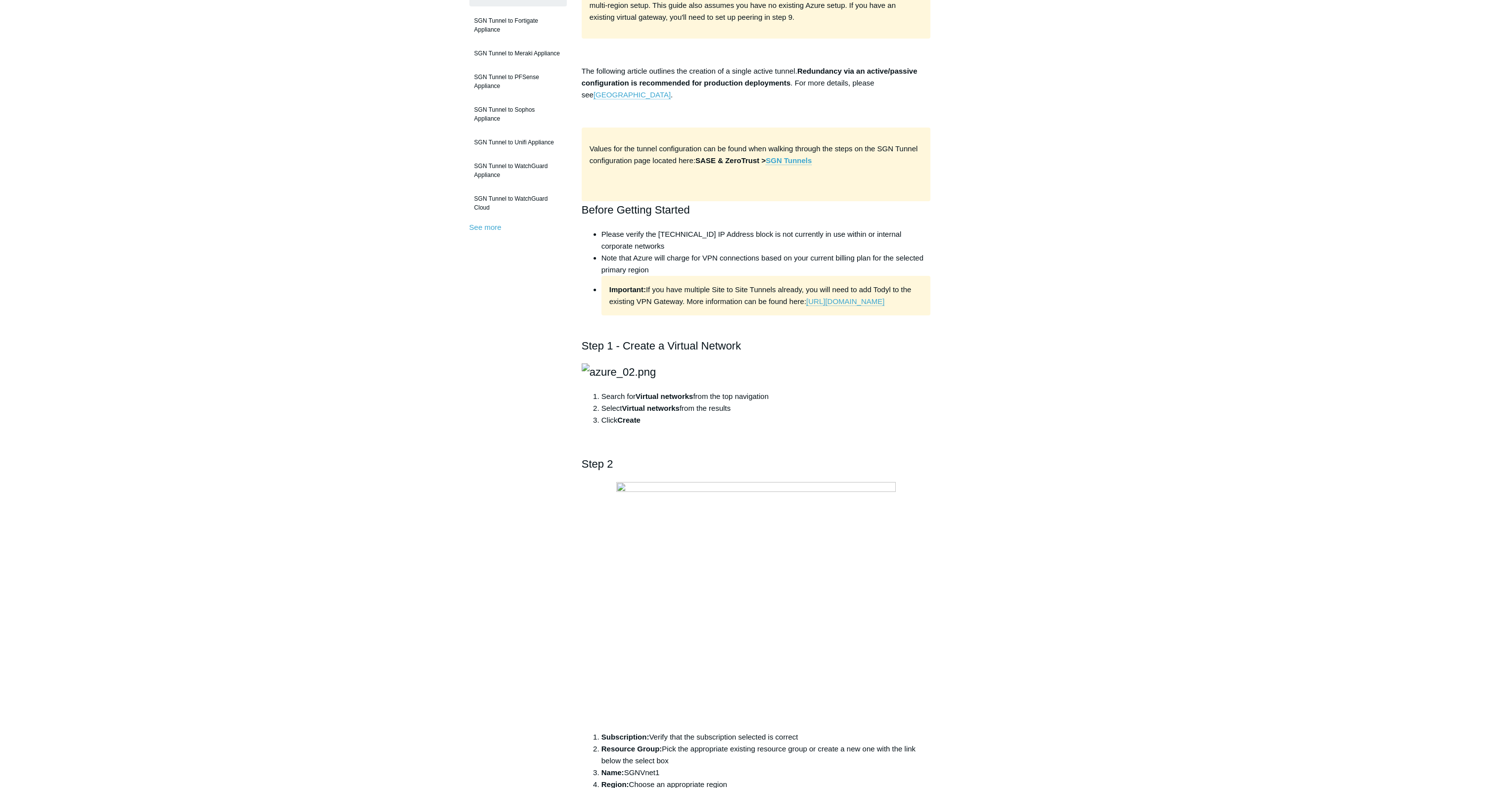
scroll to position [198, 0]
